Goal: Information Seeking & Learning: Learn about a topic

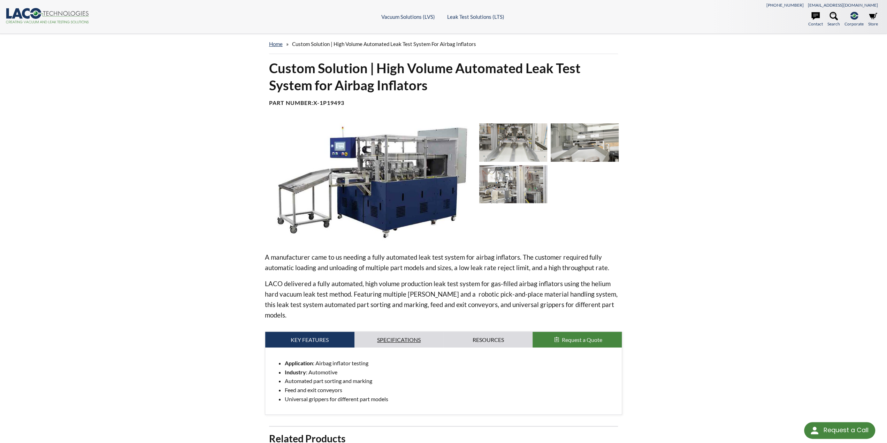
click at [397, 332] on link "Specifications" at bounding box center [399, 340] width 89 height 16
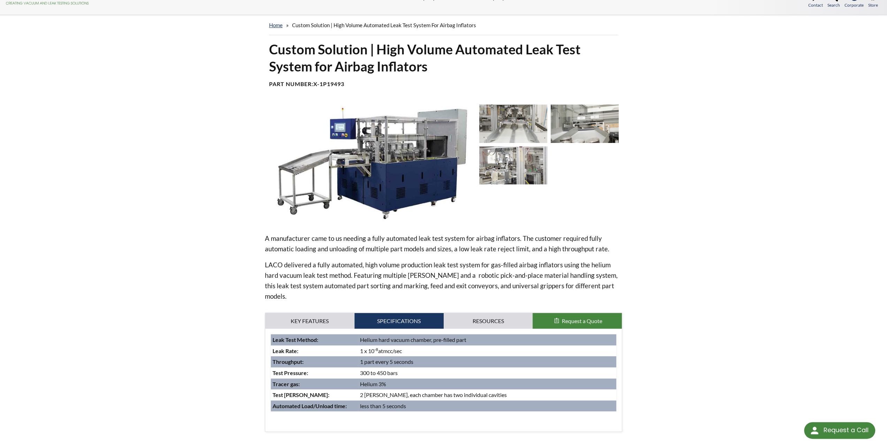
scroll to position [70, 0]
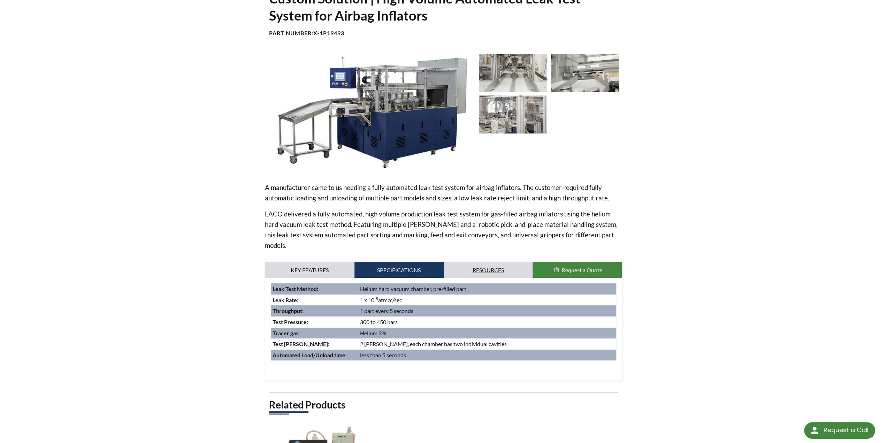
click at [484, 262] on link "Resources" at bounding box center [488, 270] width 89 height 16
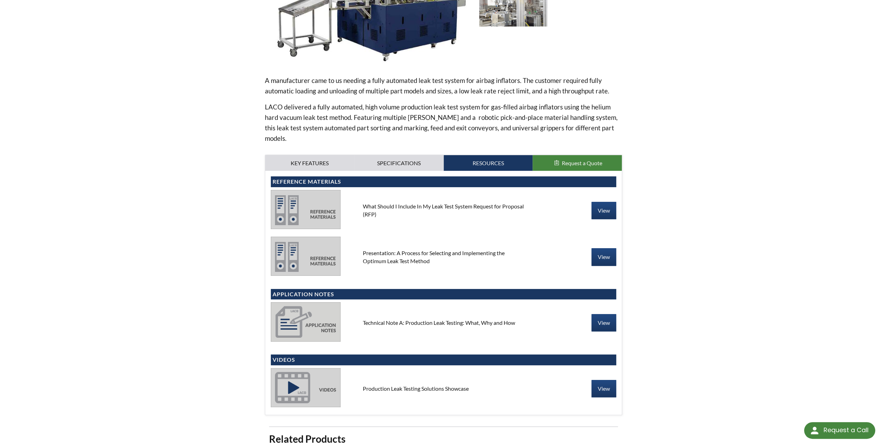
scroll to position [24, 0]
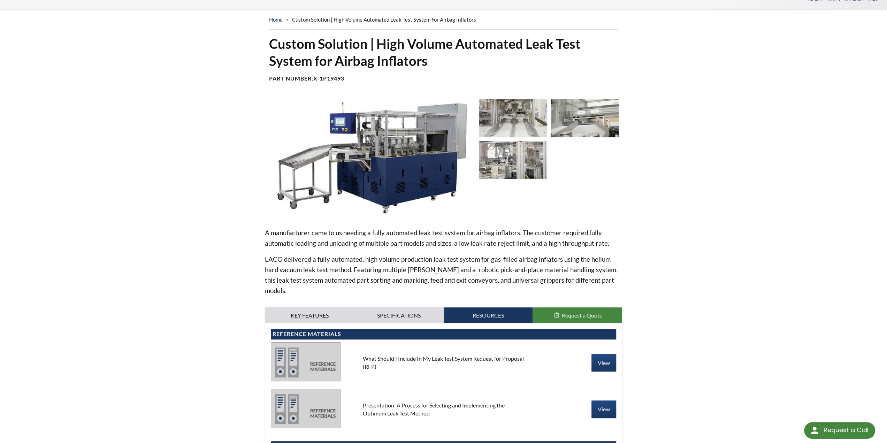
click at [314, 307] on link "Key Features" at bounding box center [309, 315] width 89 height 16
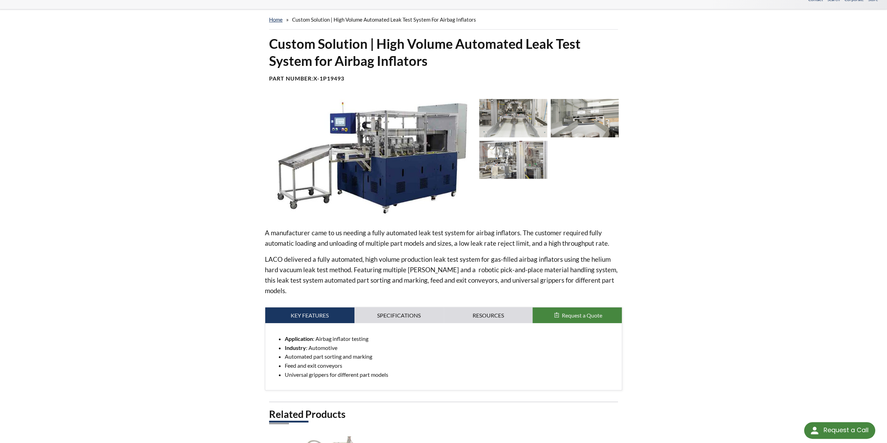
click at [593, 234] on p "A manufacturer came to us needing a fully automated leak test system for airbag…" at bounding box center [444, 238] width 358 height 21
click at [401, 148] on img at bounding box center [369, 157] width 209 height 117
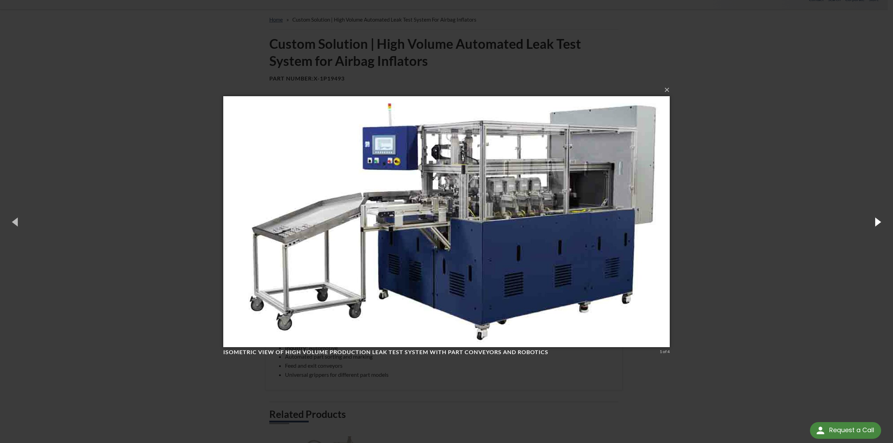
click at [881, 225] on button "button" at bounding box center [876, 222] width 31 height 38
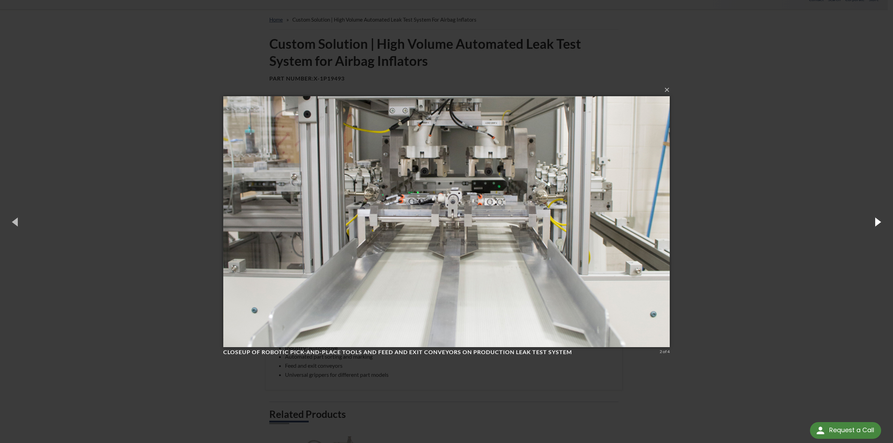
click at [881, 225] on button "button" at bounding box center [876, 222] width 31 height 38
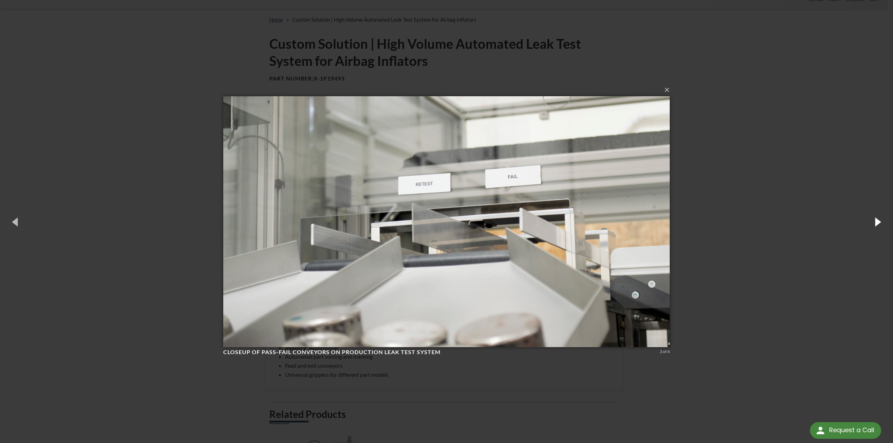
click at [881, 225] on button "button" at bounding box center [876, 222] width 31 height 38
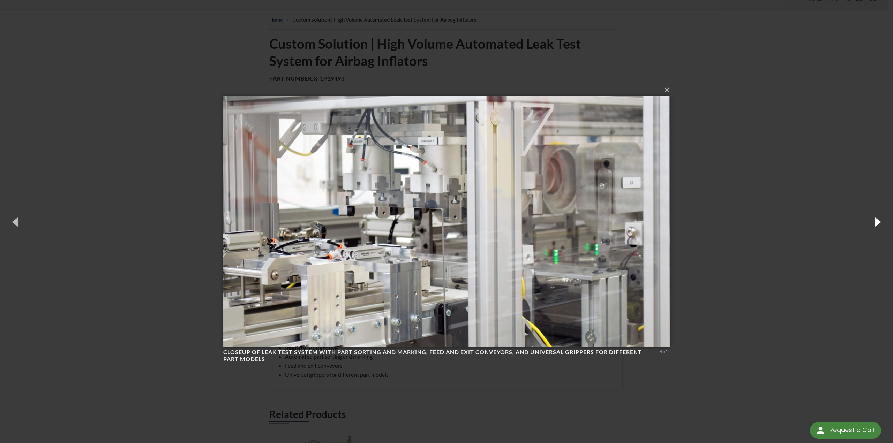
click at [881, 225] on button "button" at bounding box center [876, 222] width 31 height 38
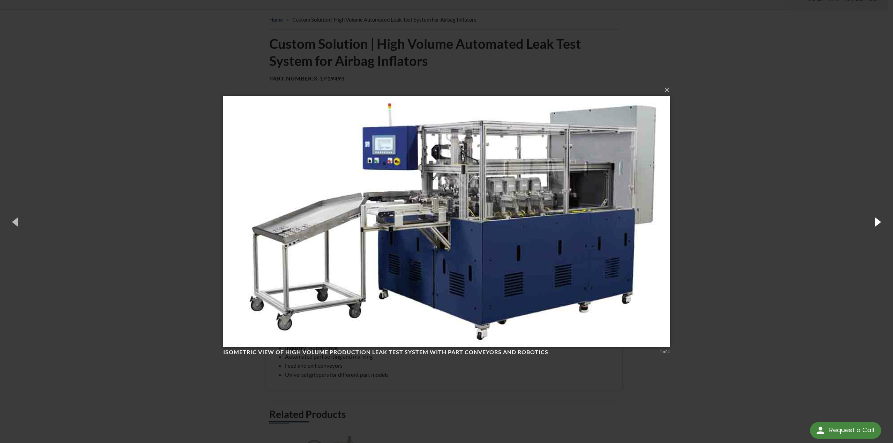
click at [881, 225] on button "button" at bounding box center [876, 222] width 31 height 38
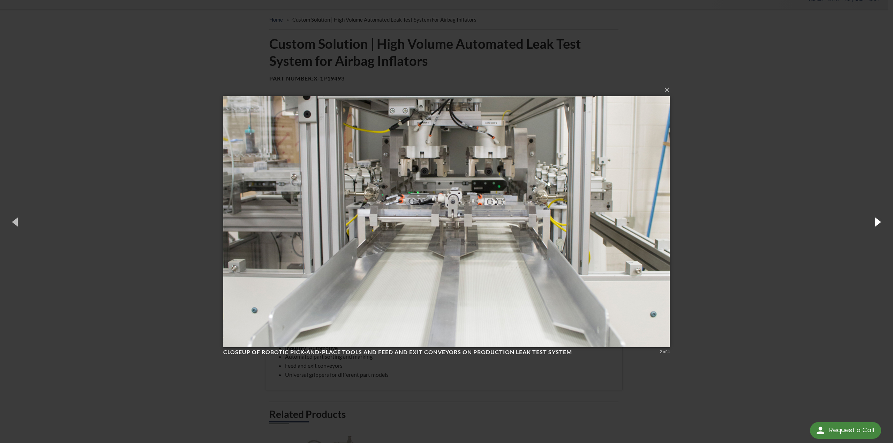
click at [881, 225] on button "button" at bounding box center [876, 222] width 31 height 38
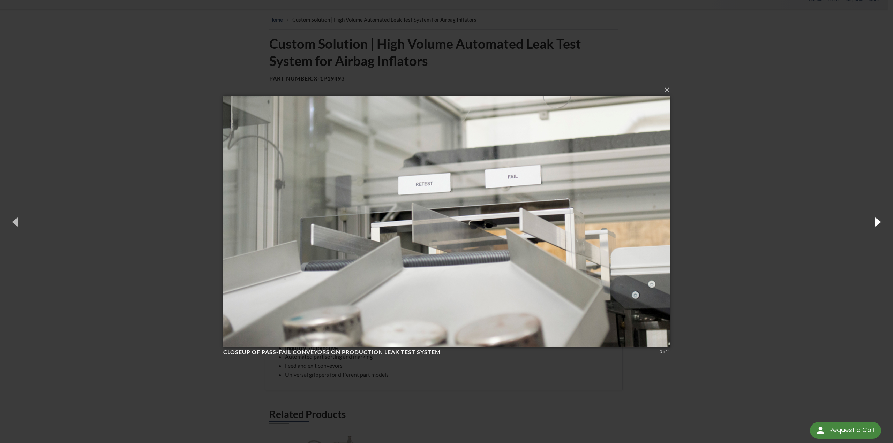
click at [881, 225] on button "button" at bounding box center [876, 222] width 31 height 38
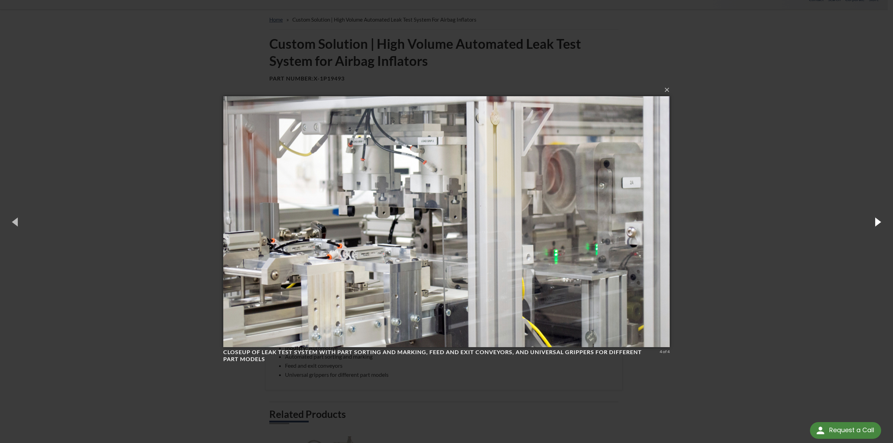
click at [880, 225] on button "button" at bounding box center [876, 222] width 31 height 38
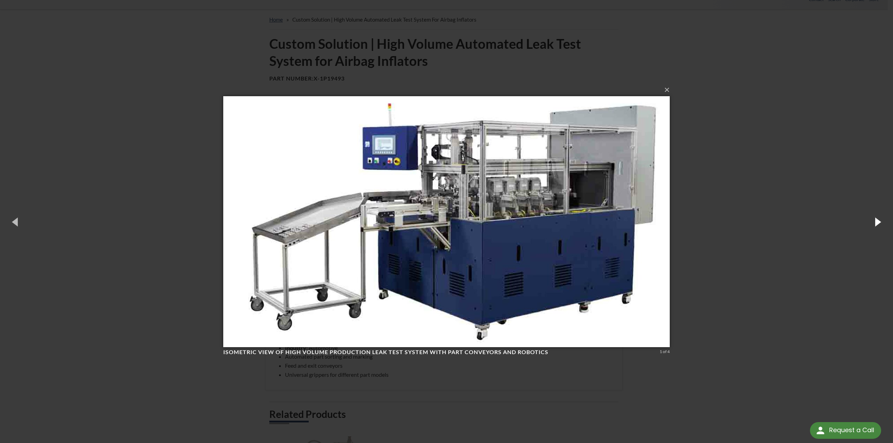
click at [880, 225] on button "button" at bounding box center [876, 222] width 31 height 38
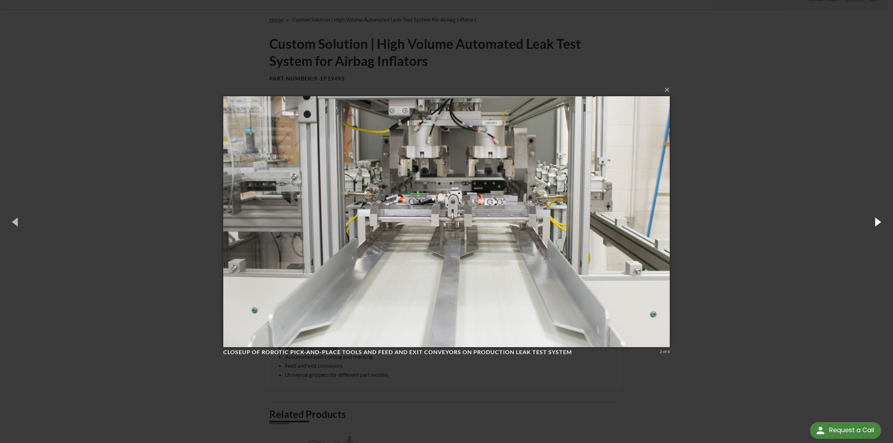
click at [880, 225] on button "button" at bounding box center [876, 222] width 31 height 38
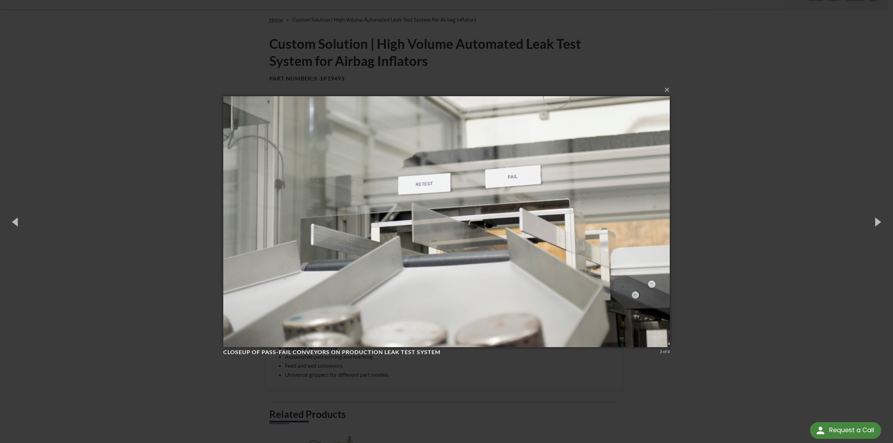
click at [323, 330] on img at bounding box center [446, 221] width 446 height 279
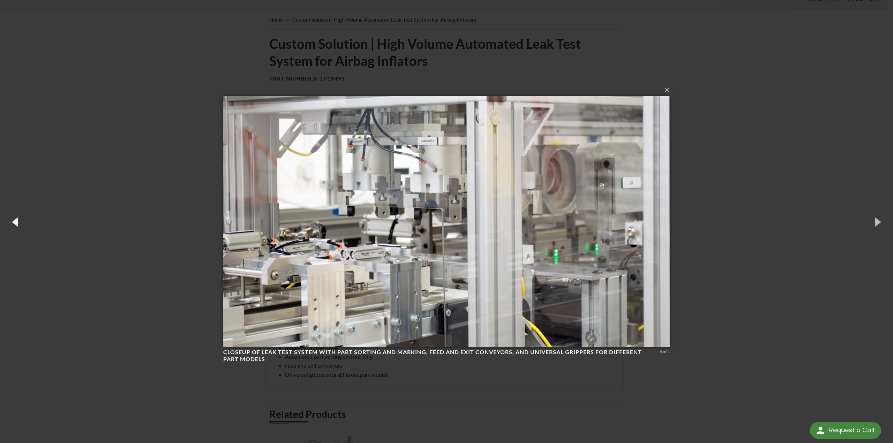
click at [13, 224] on button "button" at bounding box center [15, 222] width 31 height 38
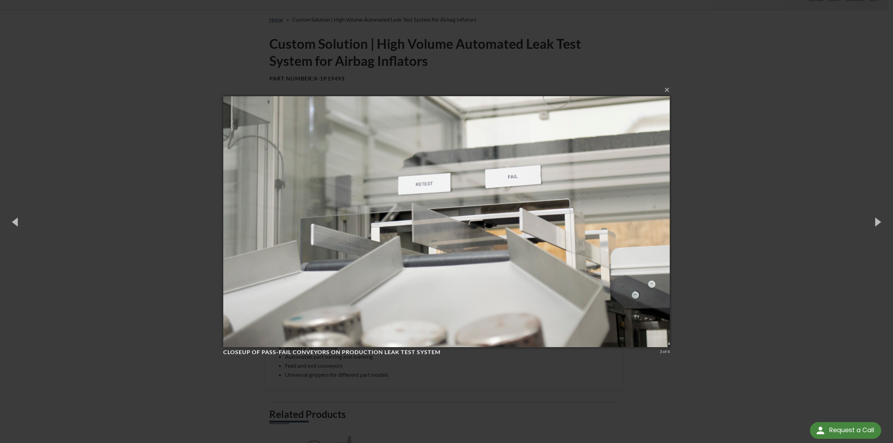
drag, startPoint x: 855, startPoint y: 84, endPoint x: 852, endPoint y: 88, distance: 5.0
click at [854, 85] on div "× Closeup of pass-fail conveyors on production leak test system 3 of 4 Loading.…" at bounding box center [446, 221] width 893 height 443
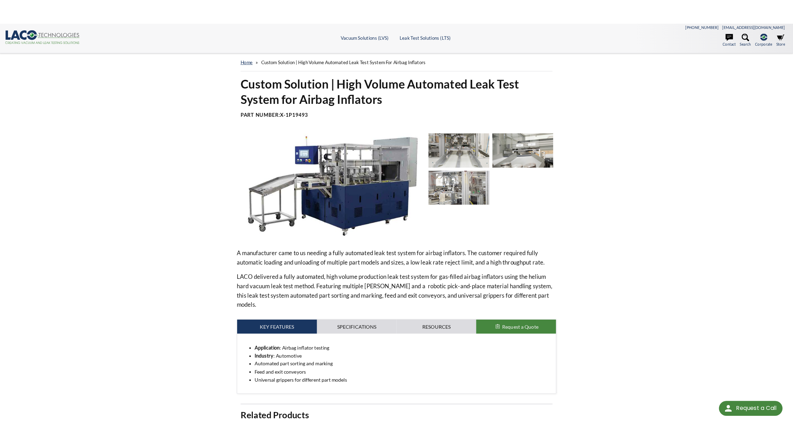
scroll to position [0, 0]
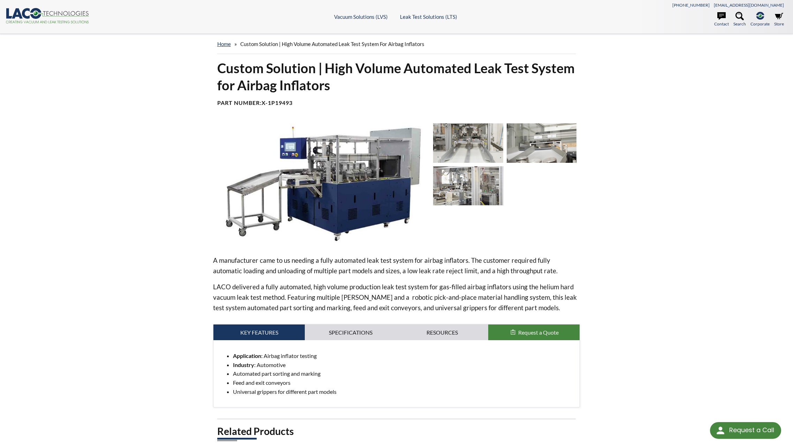
click at [380, 183] on img at bounding box center [320, 183] width 215 height 120
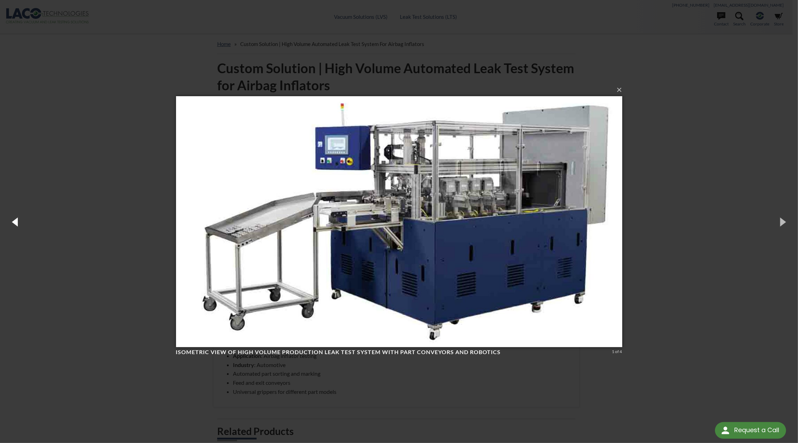
click at [18, 222] on button "button" at bounding box center [15, 222] width 31 height 38
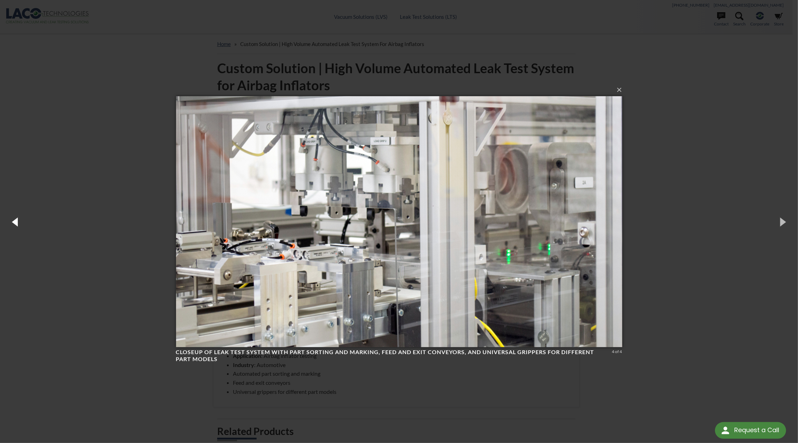
click at [18, 222] on button "button" at bounding box center [15, 222] width 31 height 38
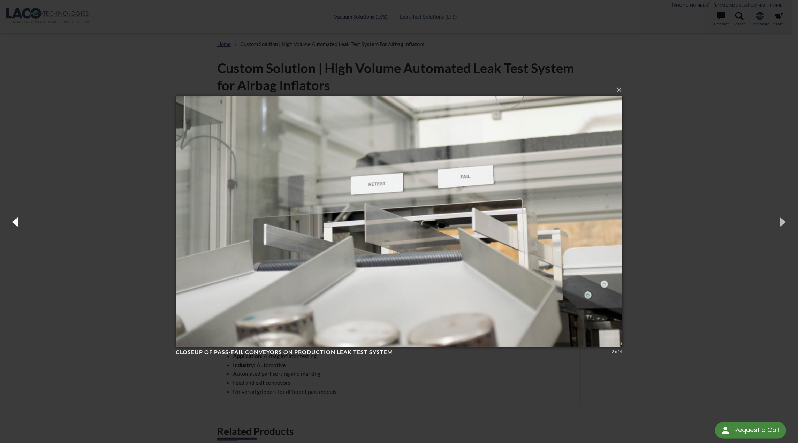
click at [18, 222] on button "button" at bounding box center [15, 222] width 31 height 38
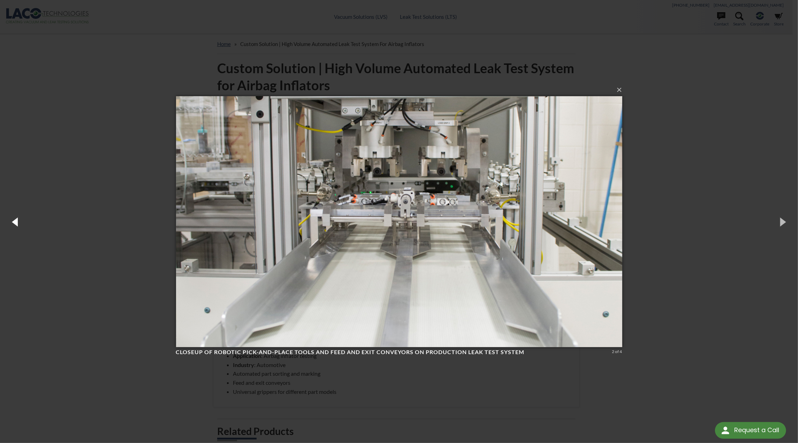
click at [18, 222] on button "button" at bounding box center [15, 222] width 31 height 38
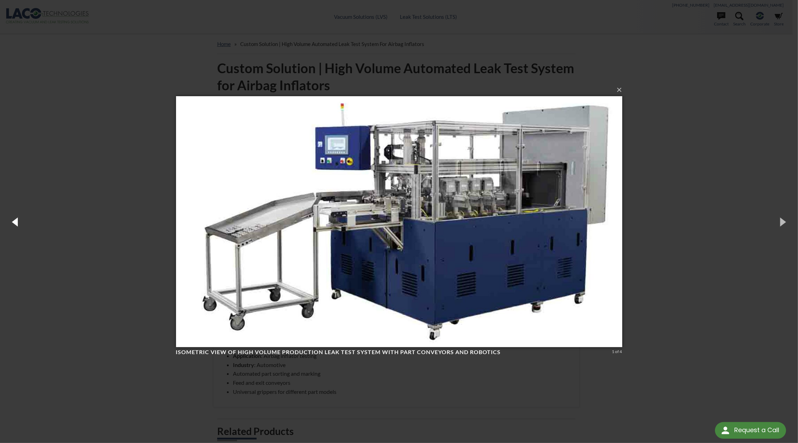
click at [19, 220] on button "button" at bounding box center [15, 222] width 31 height 38
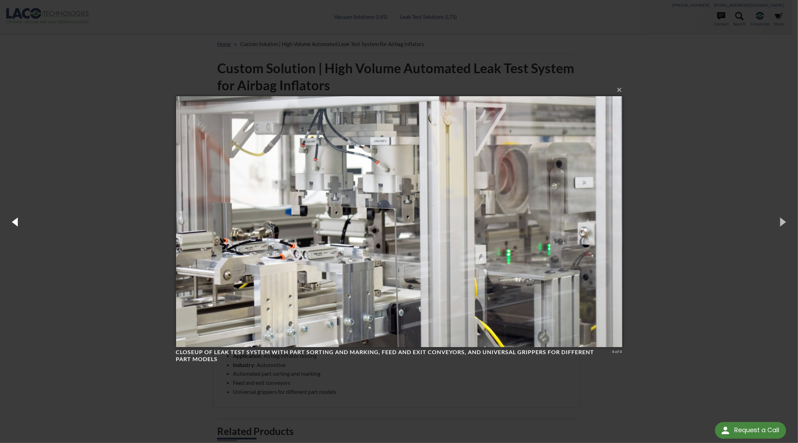
click at [19, 220] on button "button" at bounding box center [15, 222] width 31 height 38
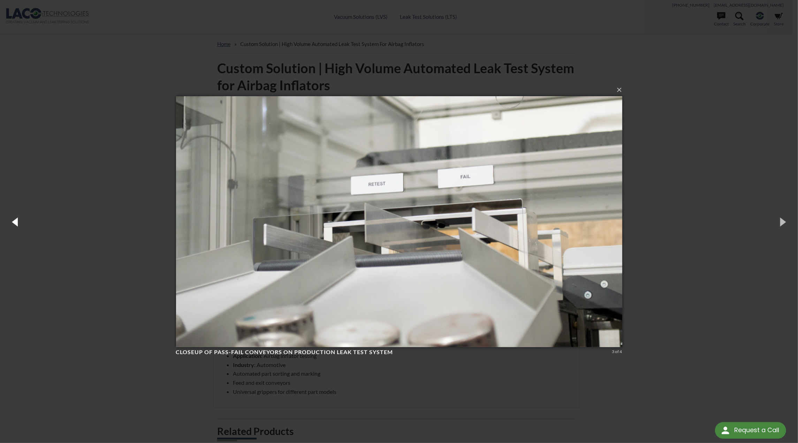
click at [15, 221] on button "button" at bounding box center [15, 222] width 31 height 38
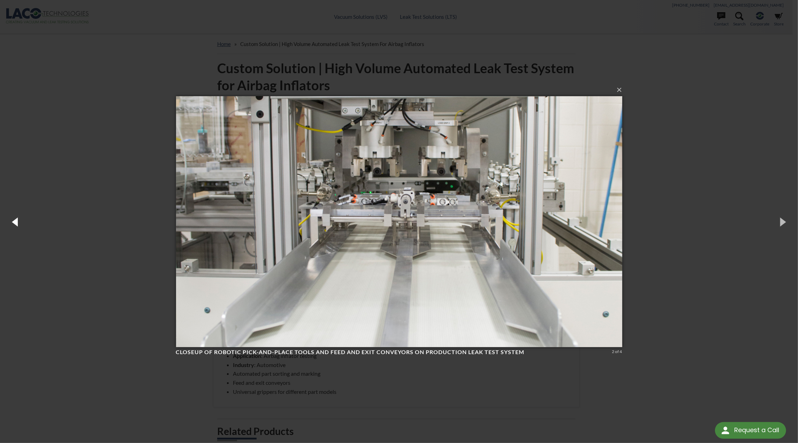
click at [17, 220] on button "button" at bounding box center [15, 222] width 31 height 38
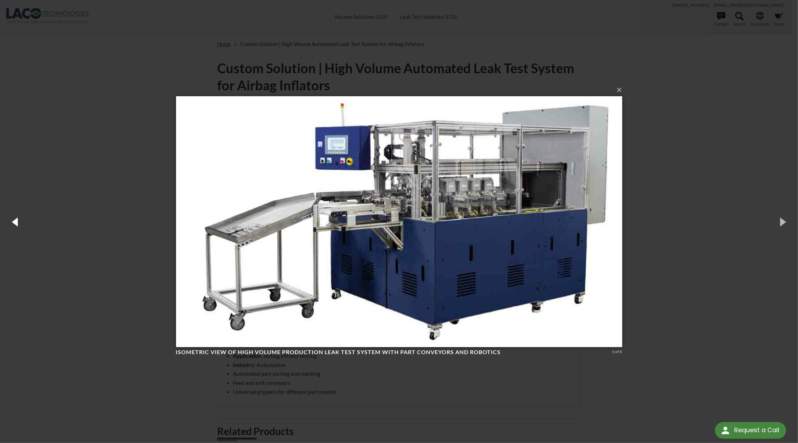
click at [16, 220] on button "button" at bounding box center [15, 222] width 31 height 38
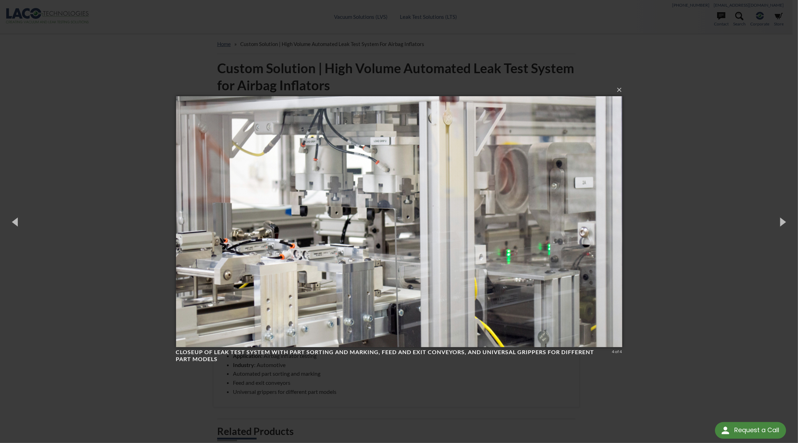
drag, startPoint x: 697, startPoint y: 139, endPoint x: 693, endPoint y: 137, distance: 5.1
click at [696, 139] on div "× Closeup of leak test system with part sorting and marking, feed and exit conv…" at bounding box center [399, 221] width 798 height 443
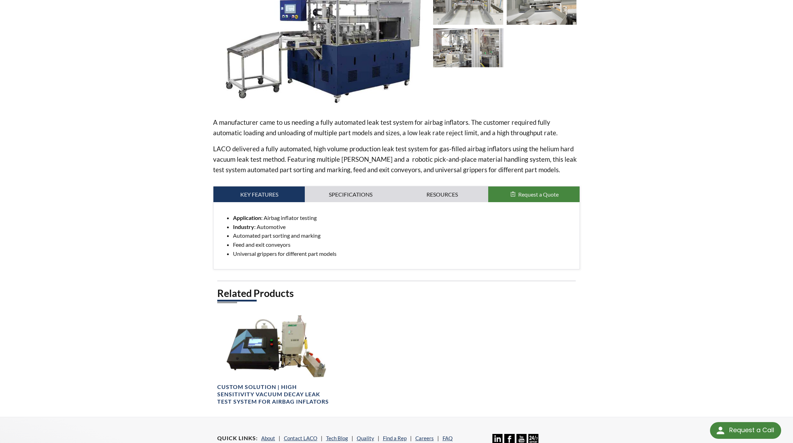
scroll to position [139, 0]
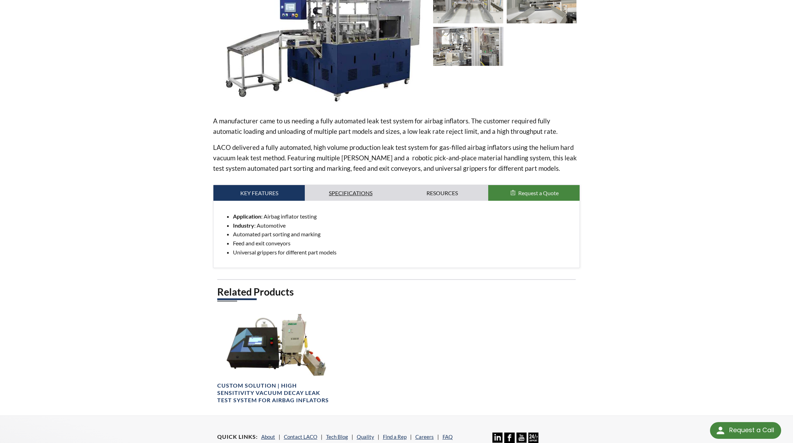
click at [345, 189] on link "Specifications" at bounding box center [351, 193] width 92 height 16
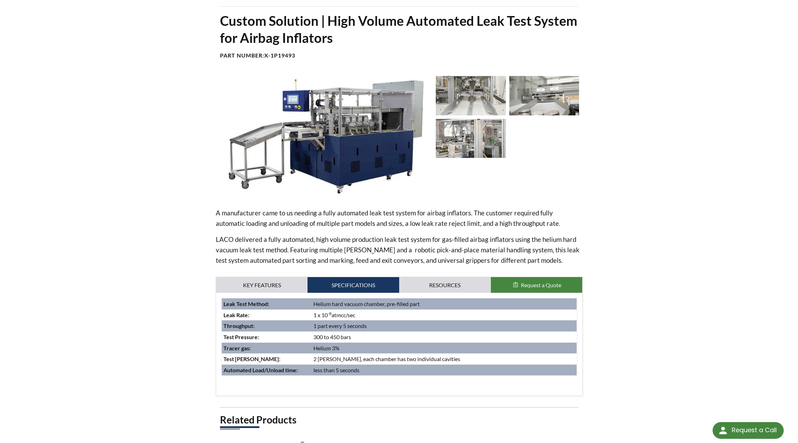
scroll to position [35, 0]
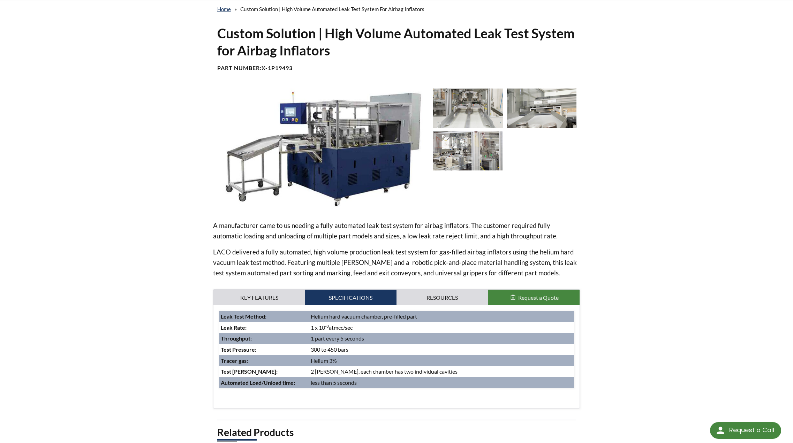
click at [348, 145] on img at bounding box center [320, 149] width 215 height 120
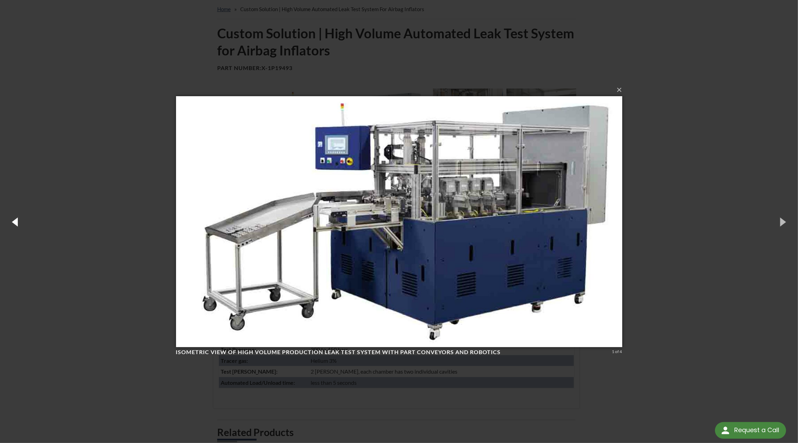
click at [20, 224] on button "button" at bounding box center [15, 222] width 31 height 38
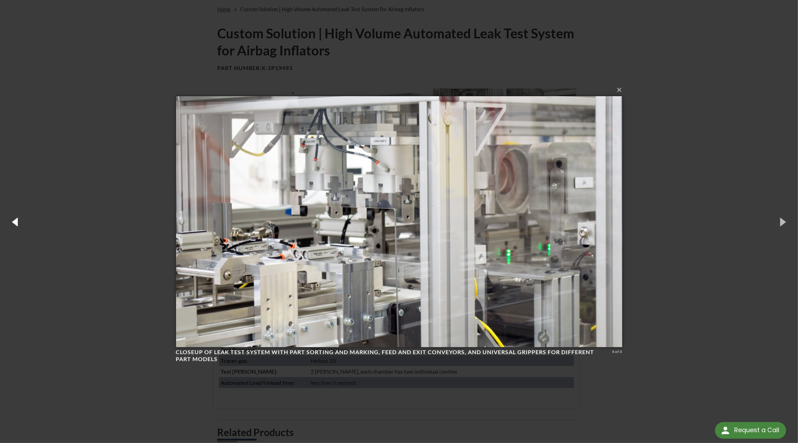
click at [14, 223] on button "button" at bounding box center [15, 222] width 31 height 38
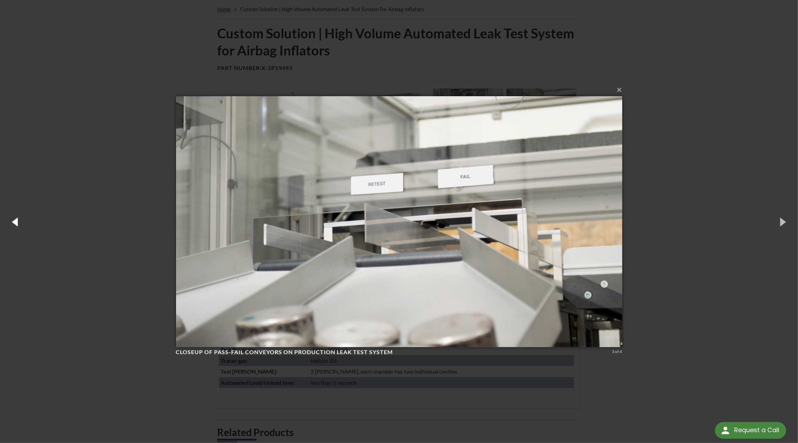
click at [14, 223] on button "button" at bounding box center [15, 222] width 31 height 38
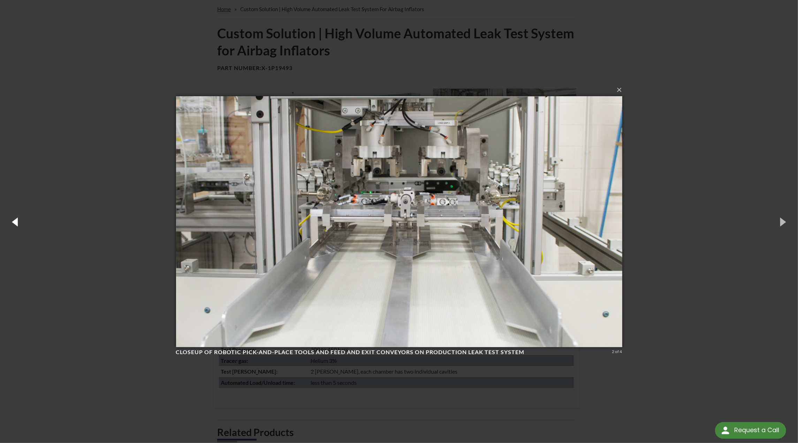
click at [17, 223] on button "button" at bounding box center [15, 222] width 31 height 38
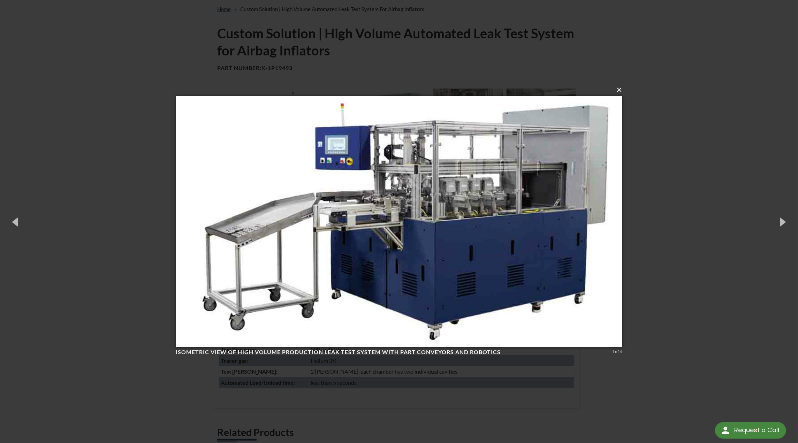
click at [618, 91] on button "×" at bounding box center [401, 89] width 446 height 15
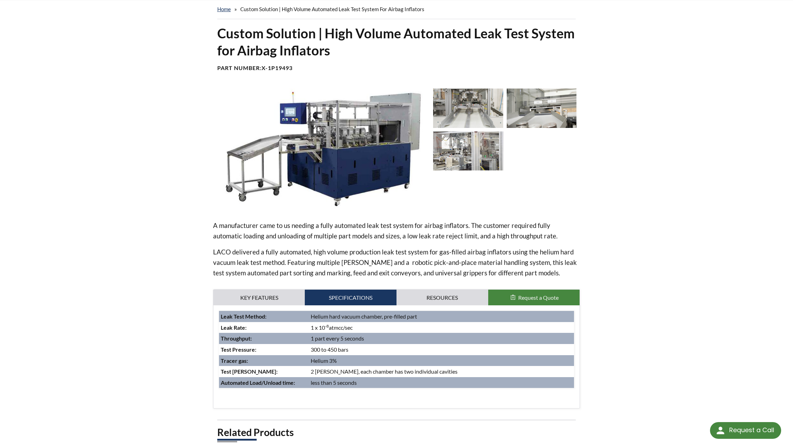
click at [345, 141] on img at bounding box center [320, 149] width 215 height 120
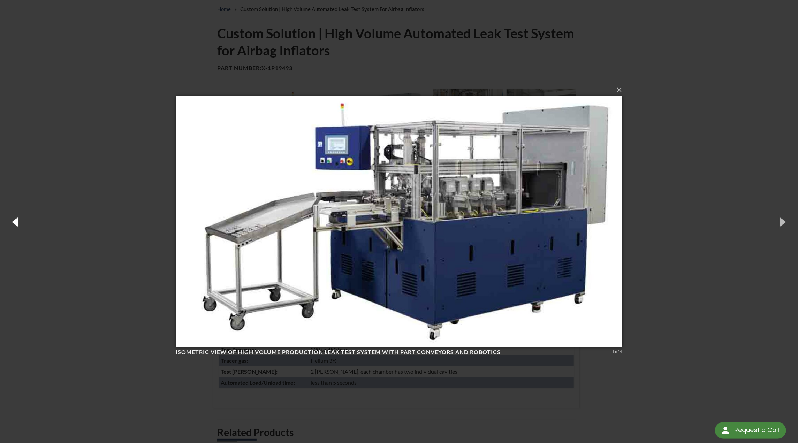
click at [18, 225] on button "button" at bounding box center [15, 222] width 31 height 38
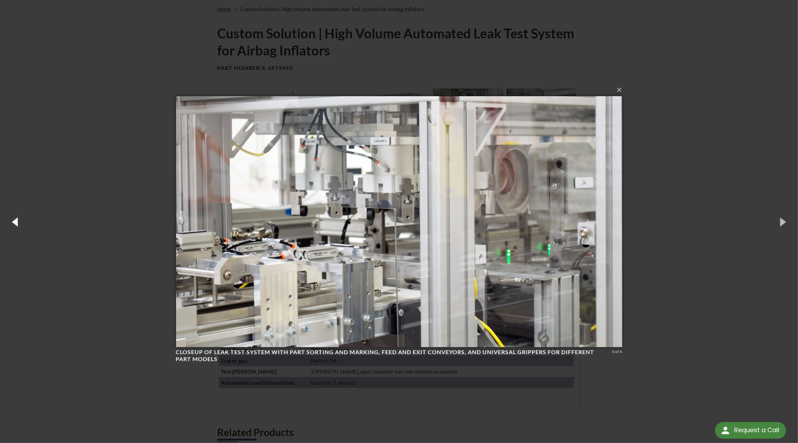
click at [16, 226] on button "button" at bounding box center [15, 222] width 31 height 38
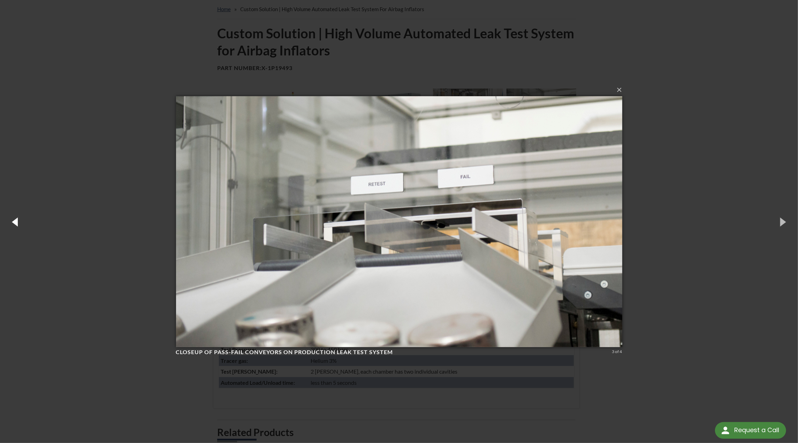
click at [16, 226] on button "button" at bounding box center [15, 222] width 31 height 38
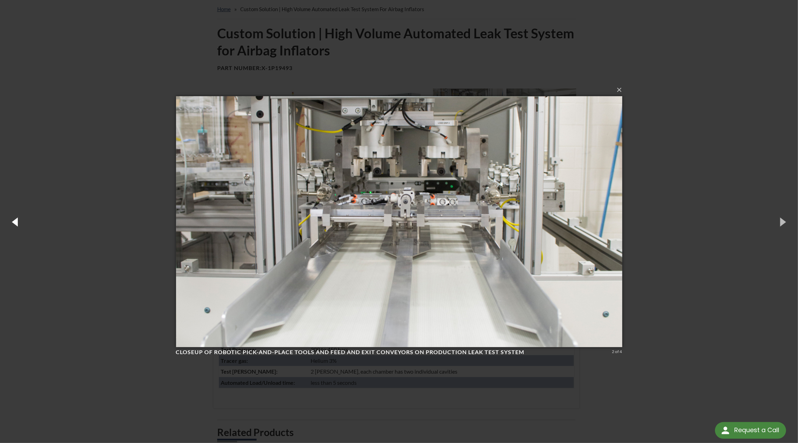
click at [18, 222] on button "button" at bounding box center [15, 222] width 31 height 38
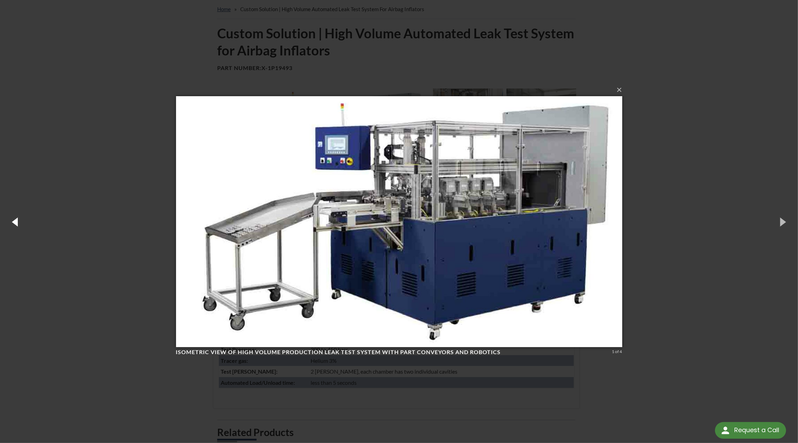
click at [19, 223] on button "button" at bounding box center [15, 222] width 31 height 38
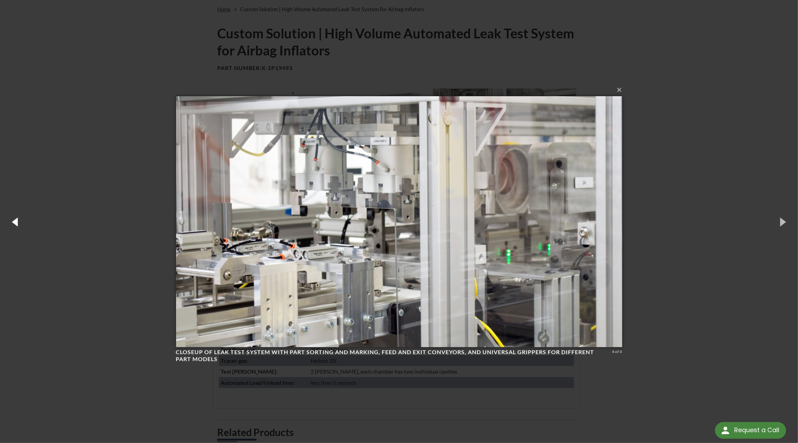
click at [17, 224] on button "button" at bounding box center [15, 222] width 31 height 38
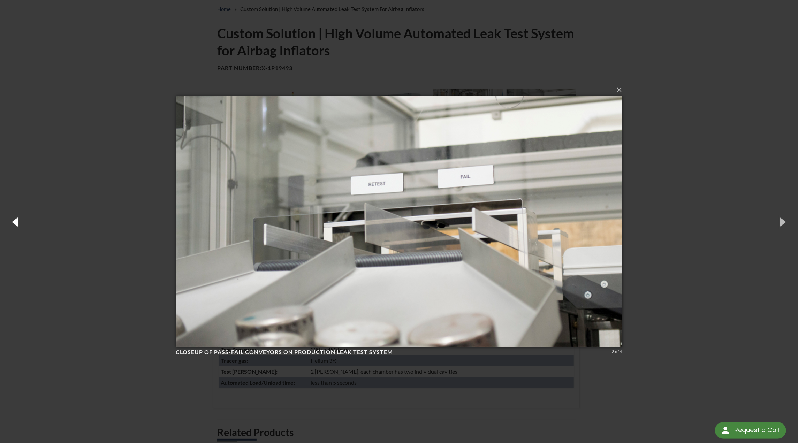
click at [17, 224] on button "button" at bounding box center [15, 222] width 31 height 38
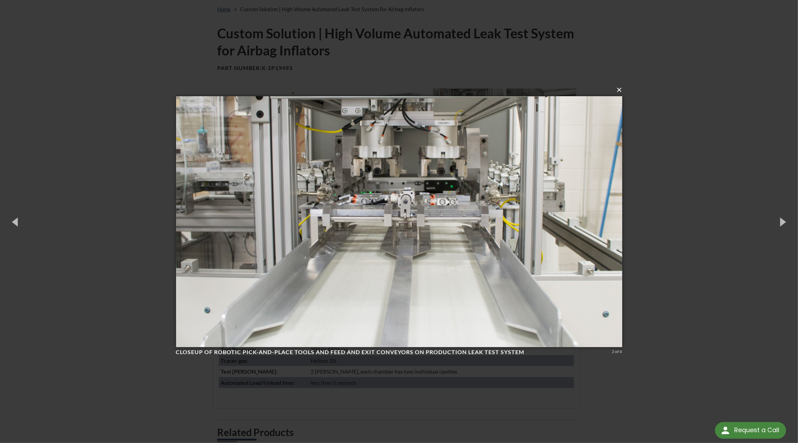
click at [618, 92] on button "×" at bounding box center [401, 89] width 446 height 15
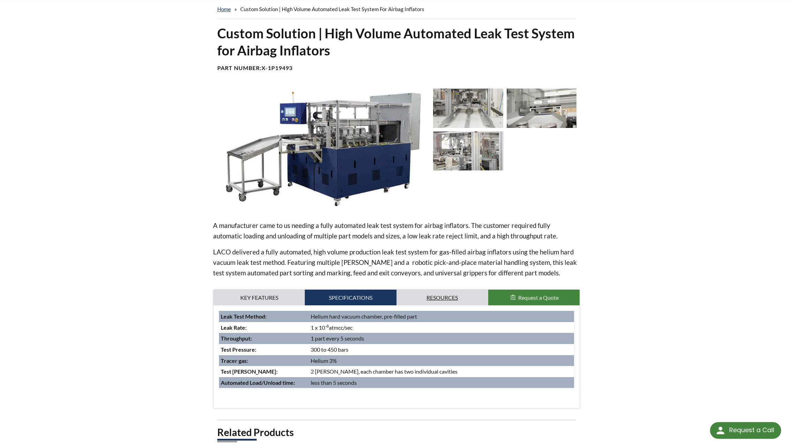
click at [454, 296] on link "Resources" at bounding box center [442, 298] width 92 height 16
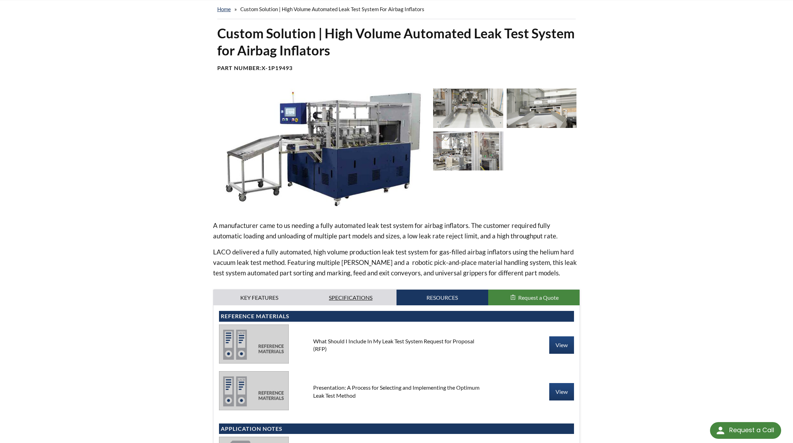
click at [363, 295] on link "Specifications" at bounding box center [351, 298] width 92 height 16
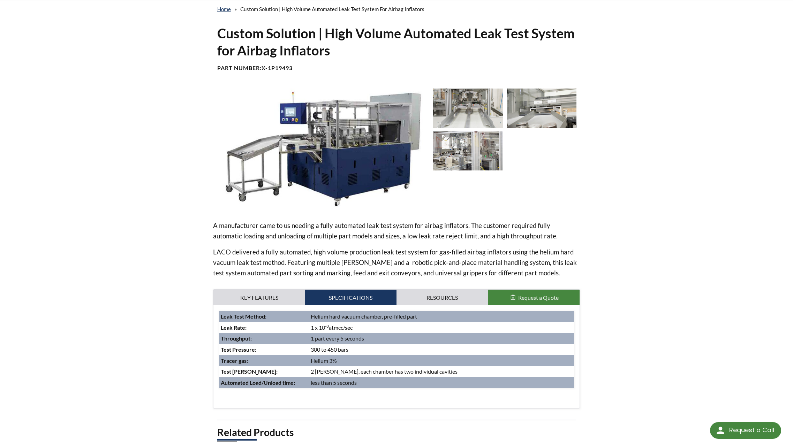
click at [461, 115] on img at bounding box center [468, 108] width 70 height 39
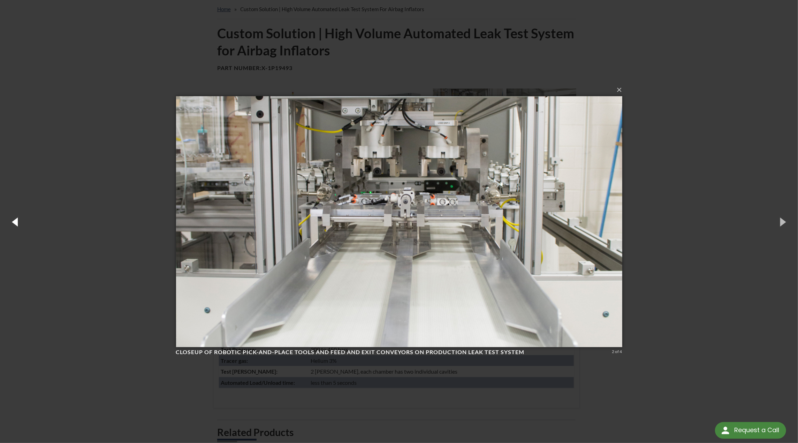
click at [15, 221] on button "button" at bounding box center [15, 222] width 31 height 38
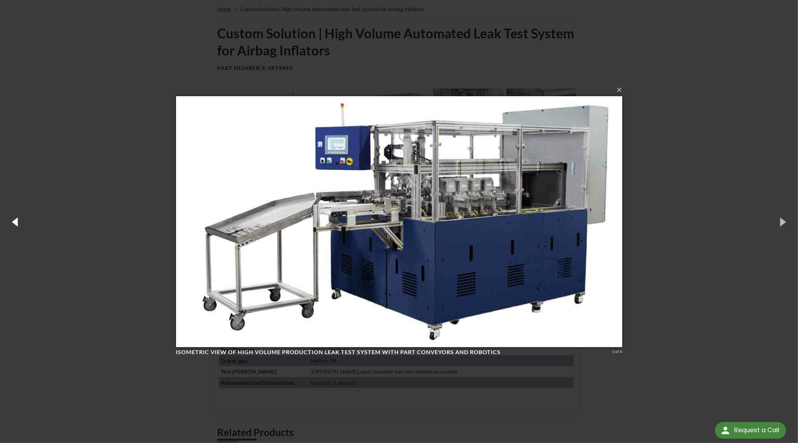
click at [15, 221] on button "button" at bounding box center [15, 222] width 31 height 38
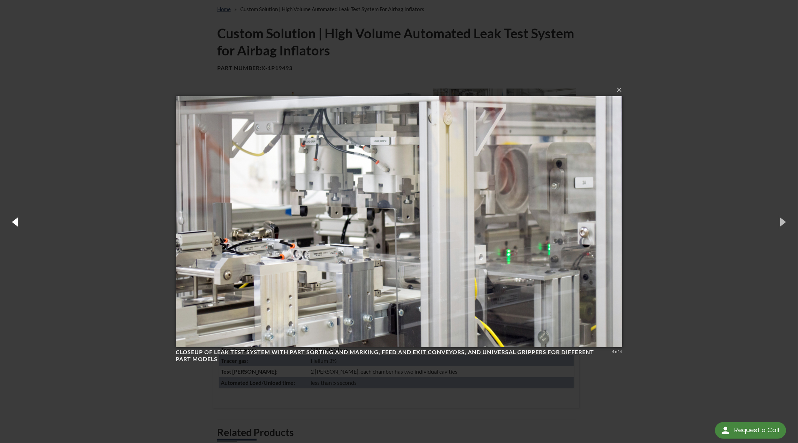
click at [14, 222] on button "button" at bounding box center [15, 222] width 31 height 38
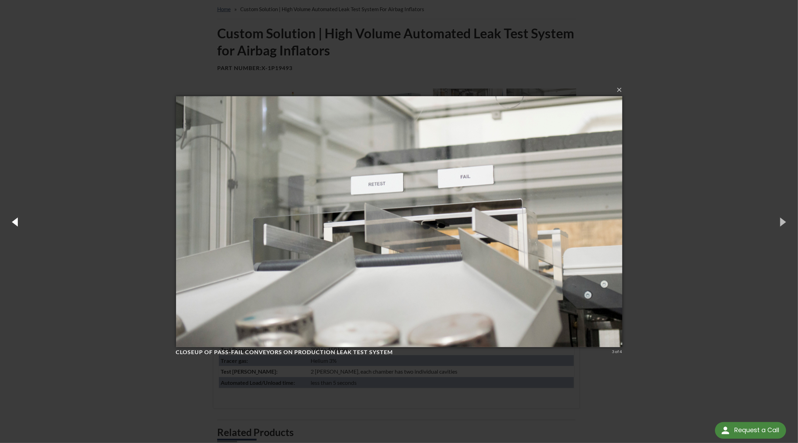
click at [14, 221] on button "button" at bounding box center [15, 222] width 31 height 38
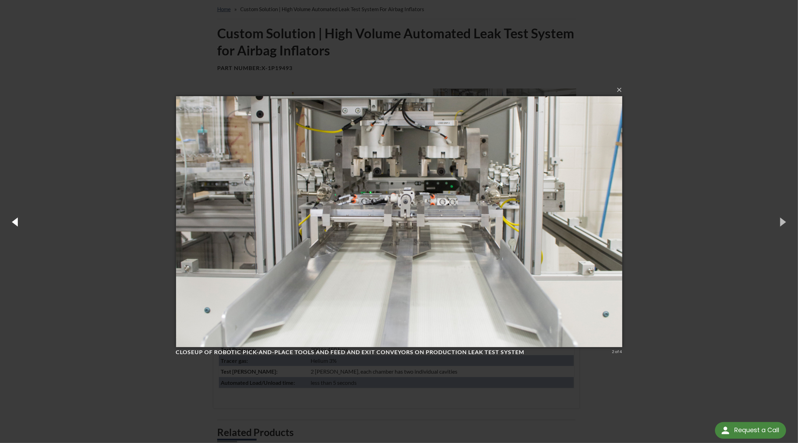
click at [16, 222] on button "button" at bounding box center [15, 222] width 31 height 38
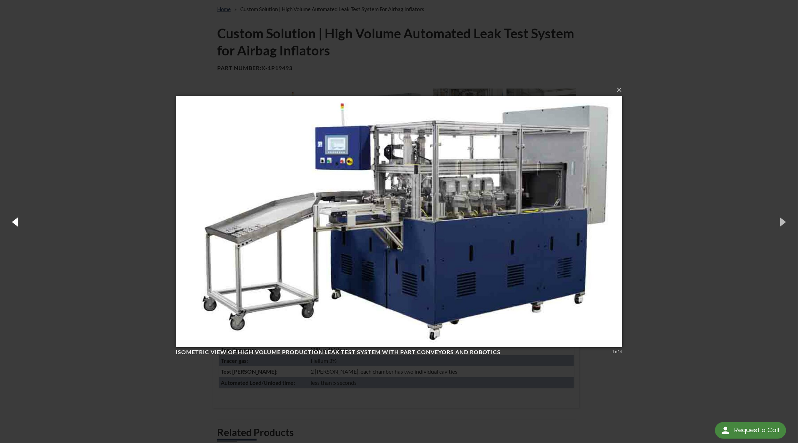
click at [17, 224] on button "button" at bounding box center [15, 222] width 31 height 38
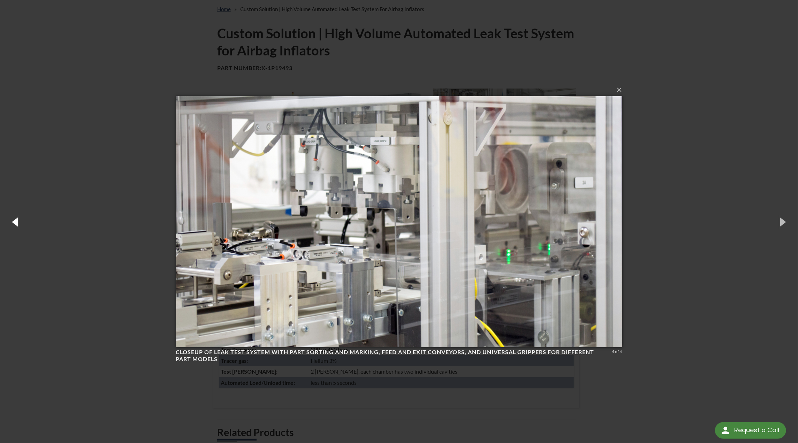
click at [15, 222] on button "button" at bounding box center [15, 222] width 31 height 38
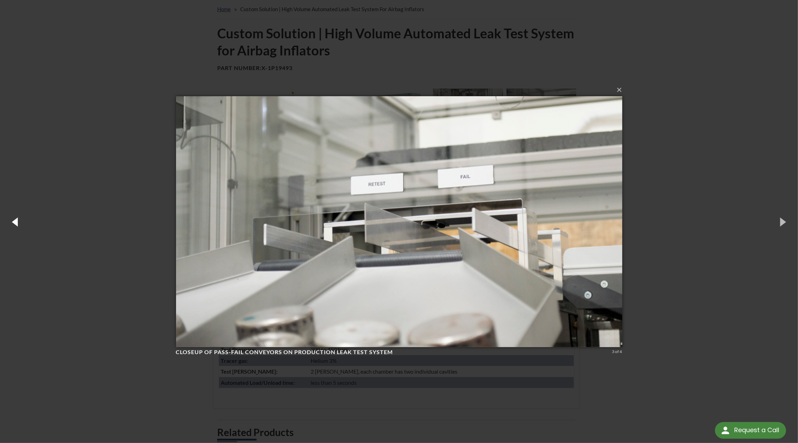
click at [14, 222] on button "button" at bounding box center [15, 222] width 31 height 38
